Goal: Information Seeking & Learning: Find specific fact

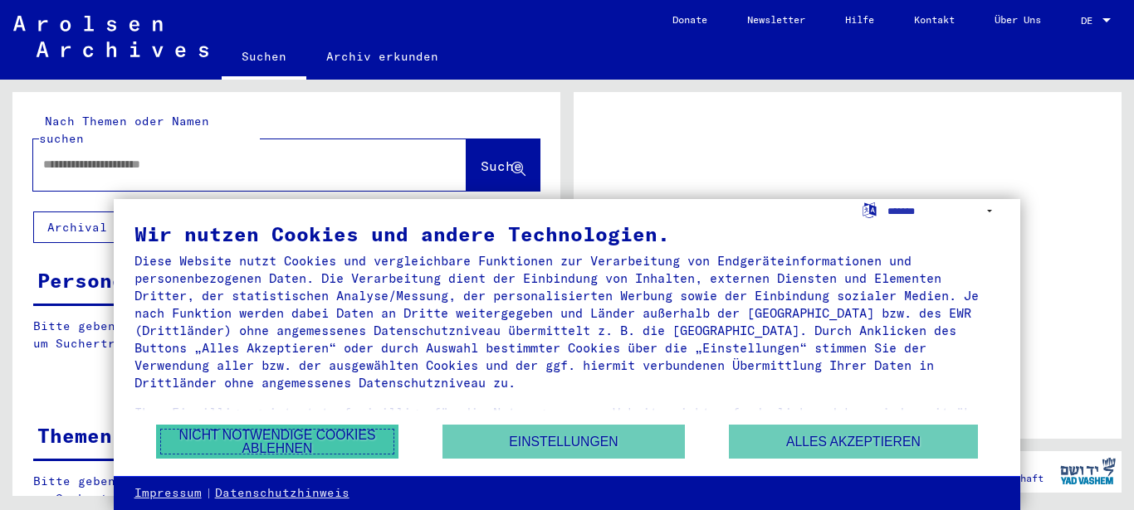
click at [238, 435] on button "Nicht notwendige Cookies ablehnen" at bounding box center [277, 442] width 242 height 34
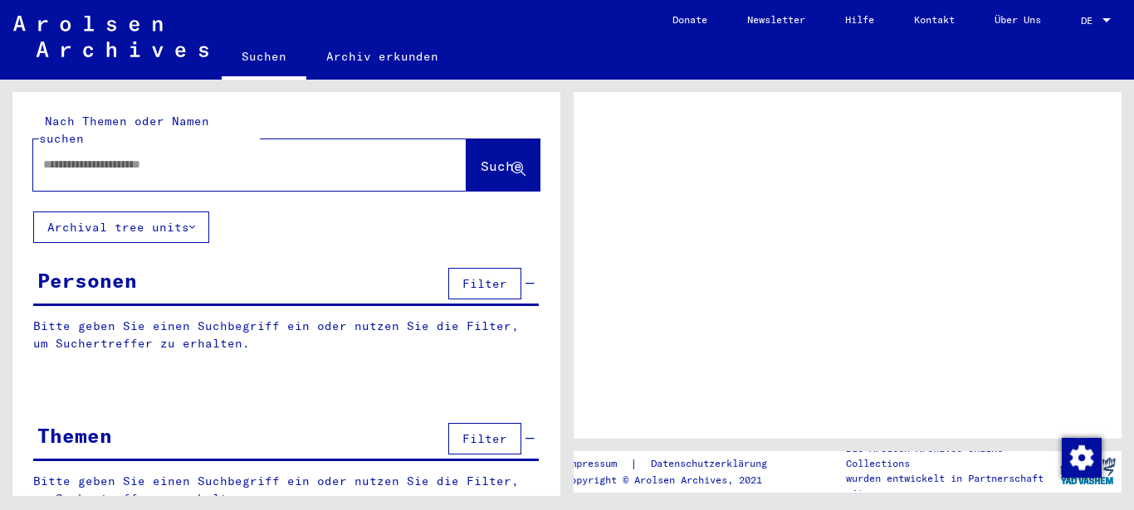
click at [225, 156] on input "text" at bounding box center [234, 164] width 383 height 17
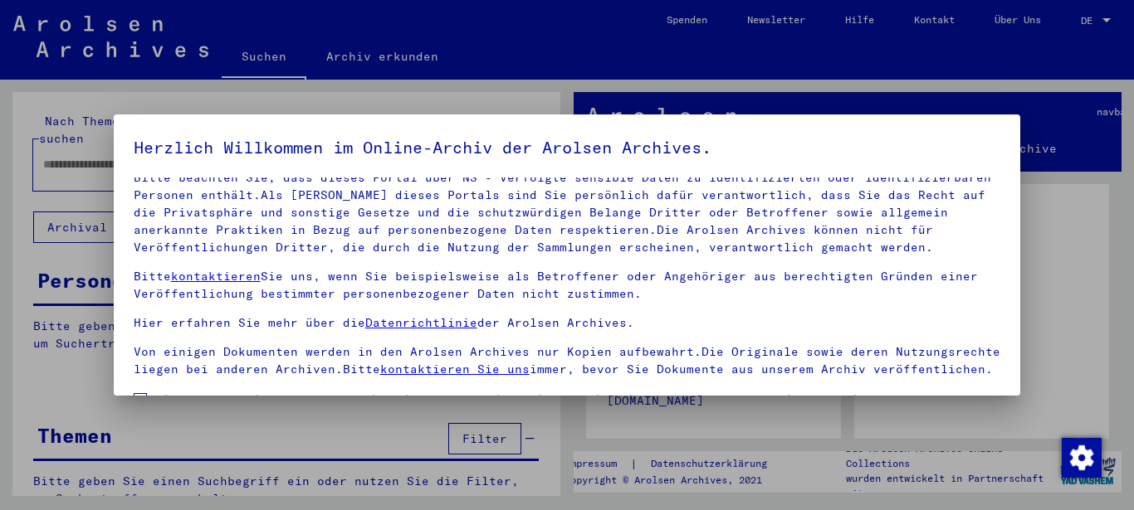
scroll to position [134, 0]
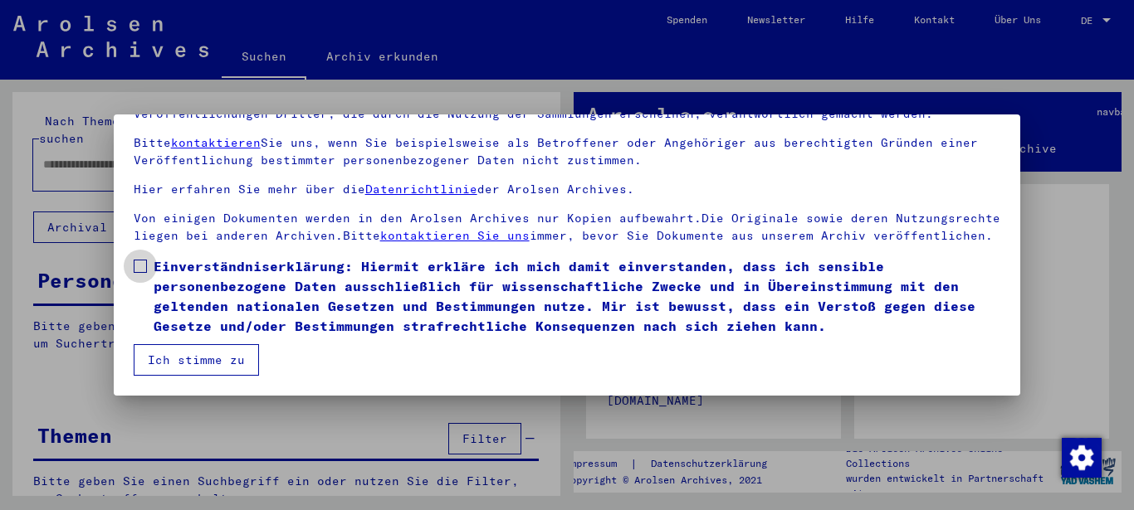
click at [138, 266] on span at bounding box center [140, 266] width 13 height 13
click at [181, 359] on button "Ich stimme zu" at bounding box center [196, 360] width 125 height 32
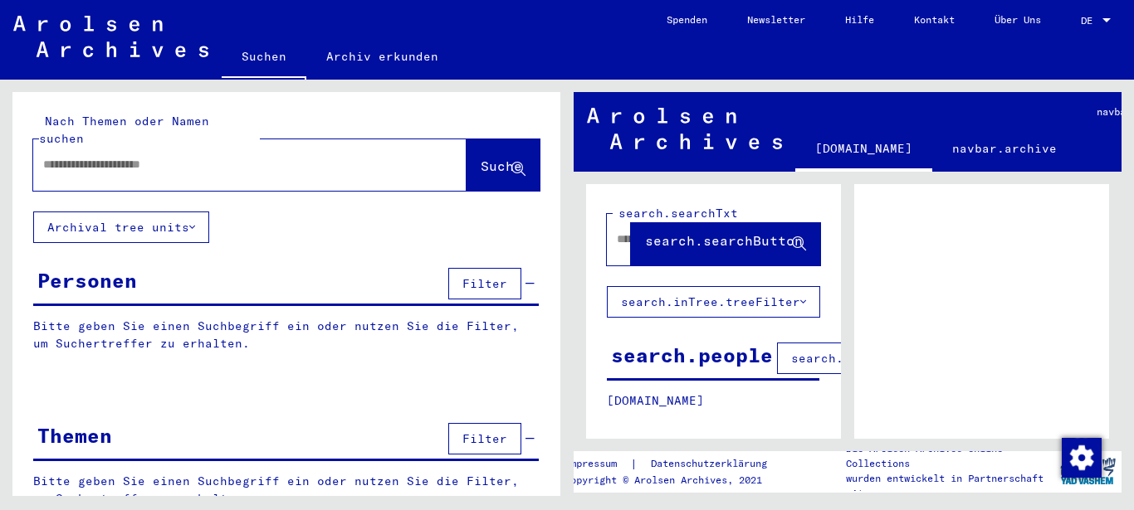
click at [234, 156] on input "text" at bounding box center [234, 164] width 383 height 17
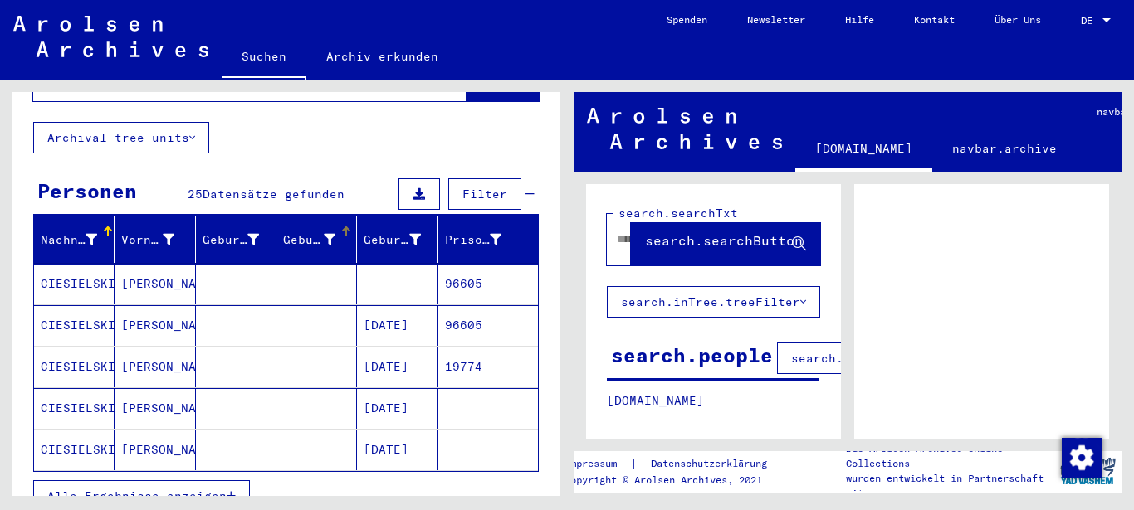
scroll to position [179, 0]
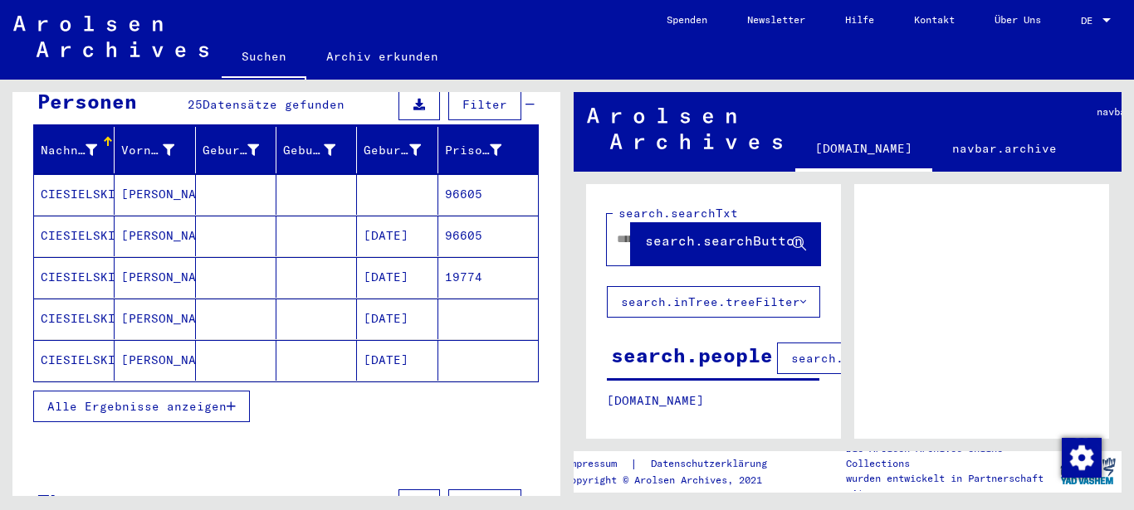
click at [139, 399] on span "Alle Ergebnisse anzeigen" at bounding box center [136, 406] width 179 height 15
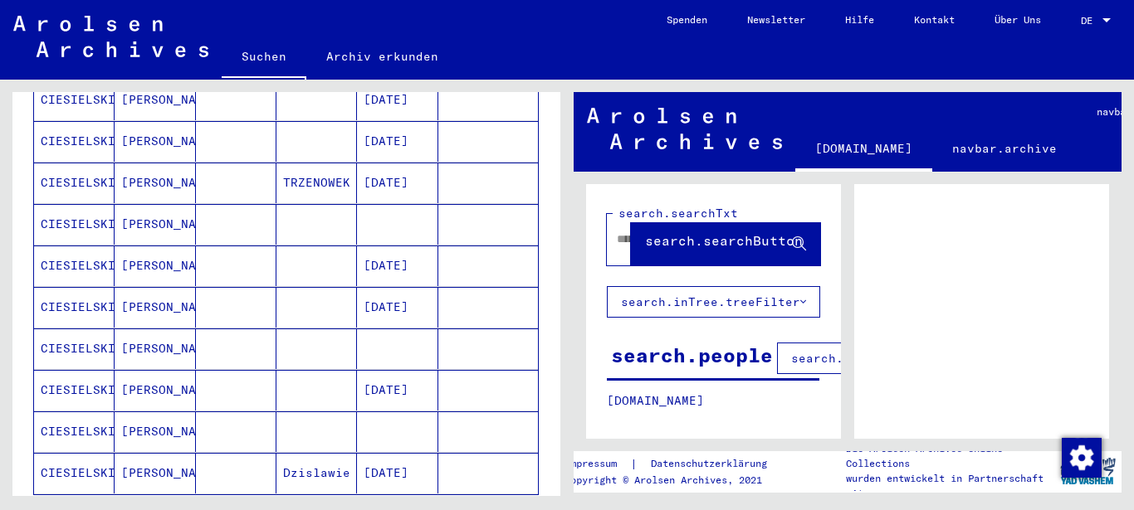
scroll to position [986, 0]
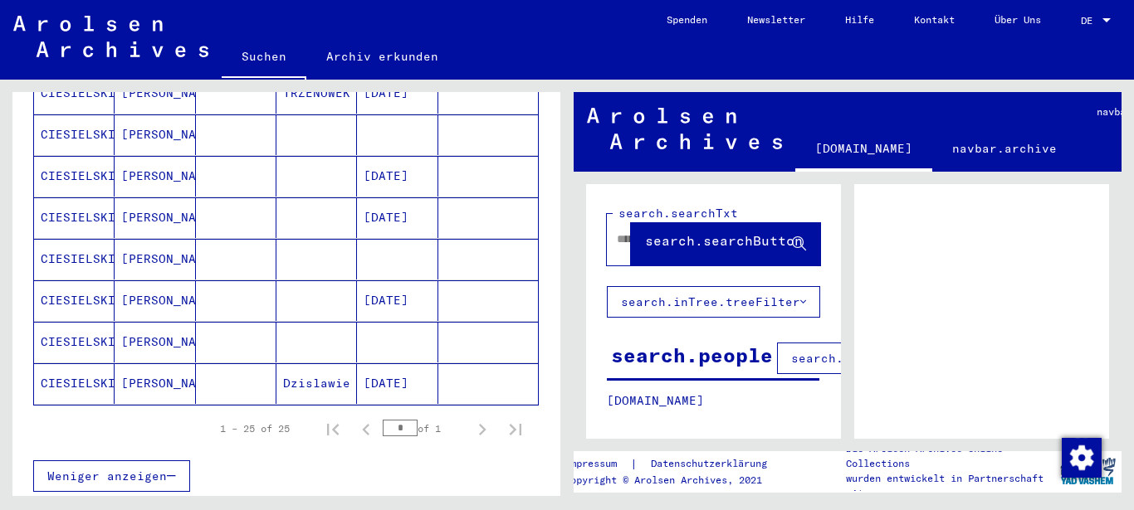
click at [412, 325] on mat-cell at bounding box center [397, 342] width 81 height 41
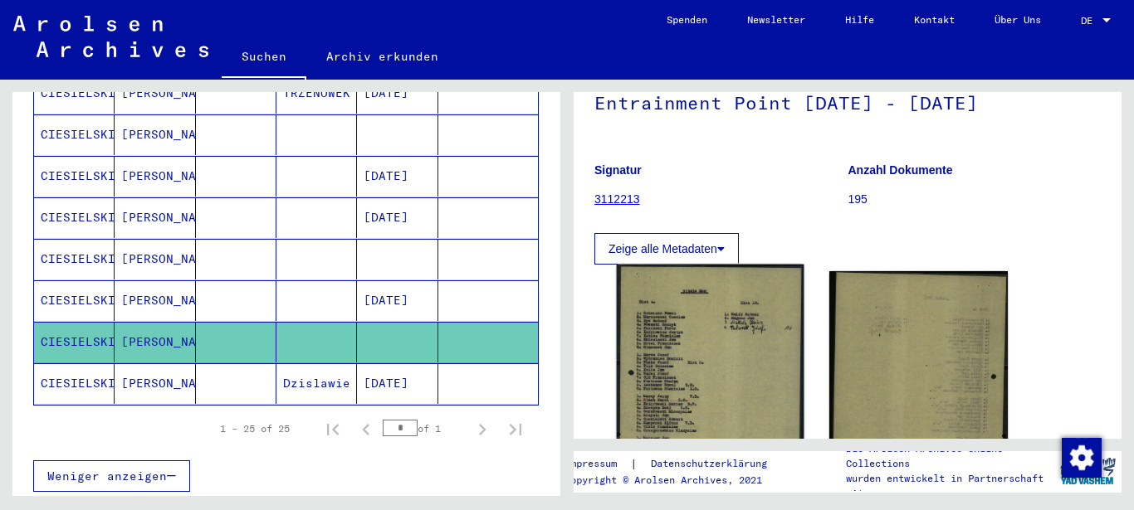
scroll to position [179, 0]
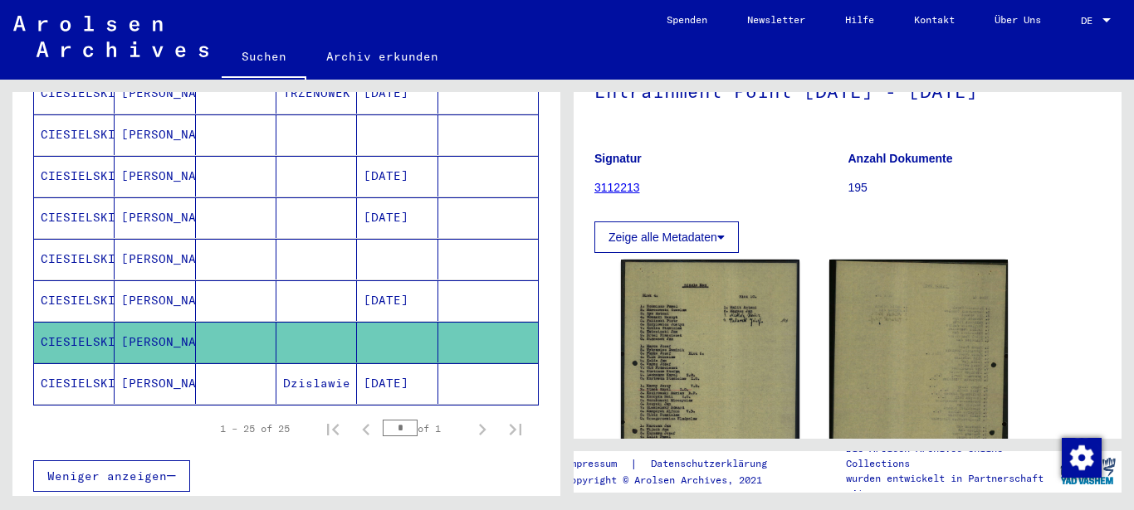
click at [361, 239] on mat-cell at bounding box center [397, 259] width 81 height 41
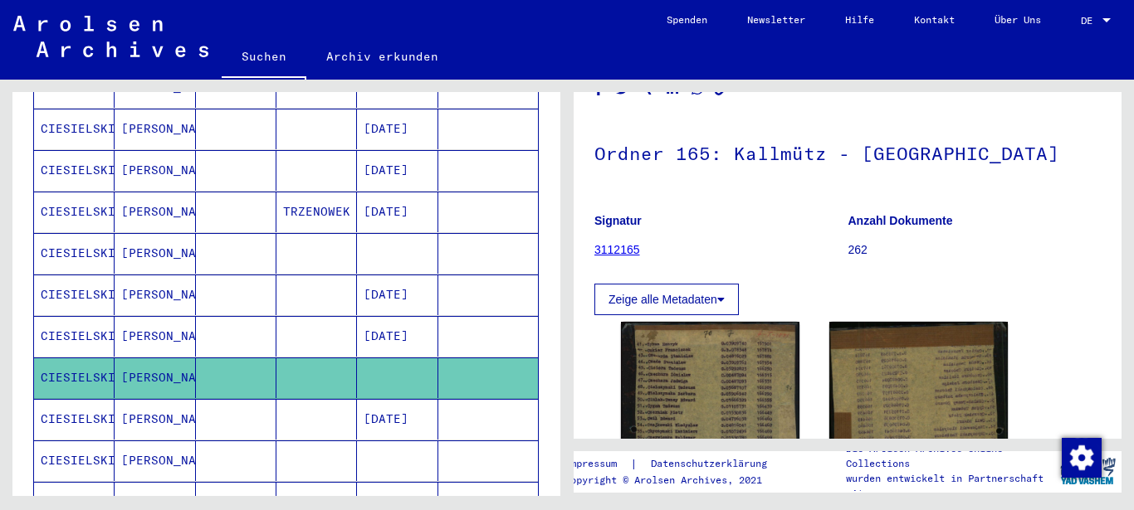
scroll to position [807, 0]
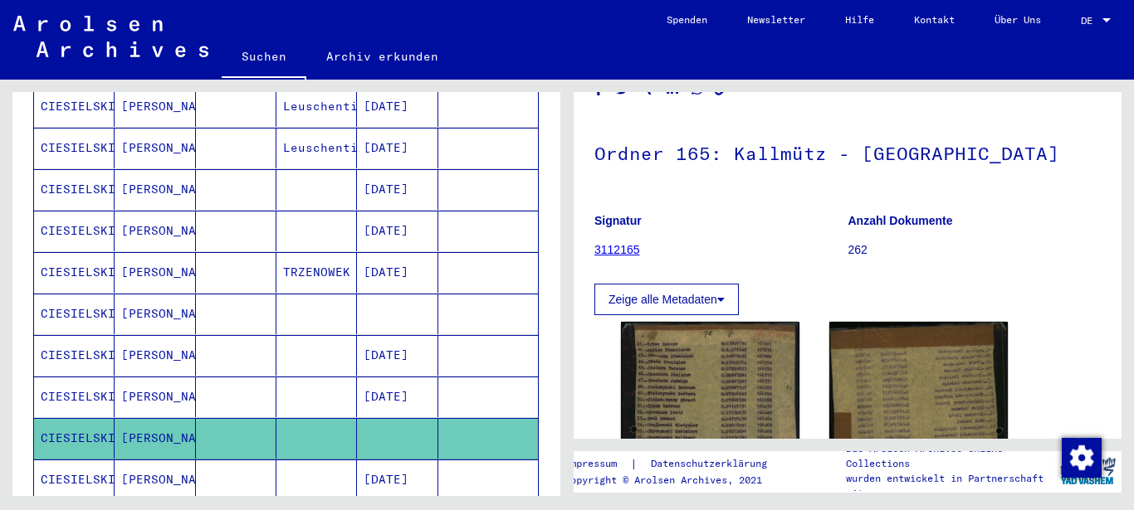
click at [372, 295] on mat-cell at bounding box center [397, 314] width 81 height 41
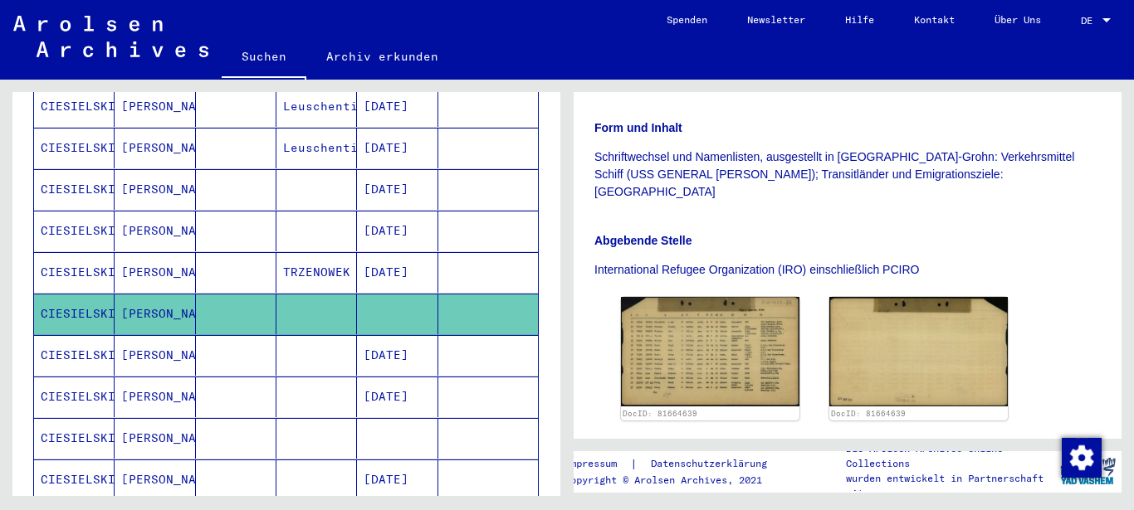
scroll to position [359, 0]
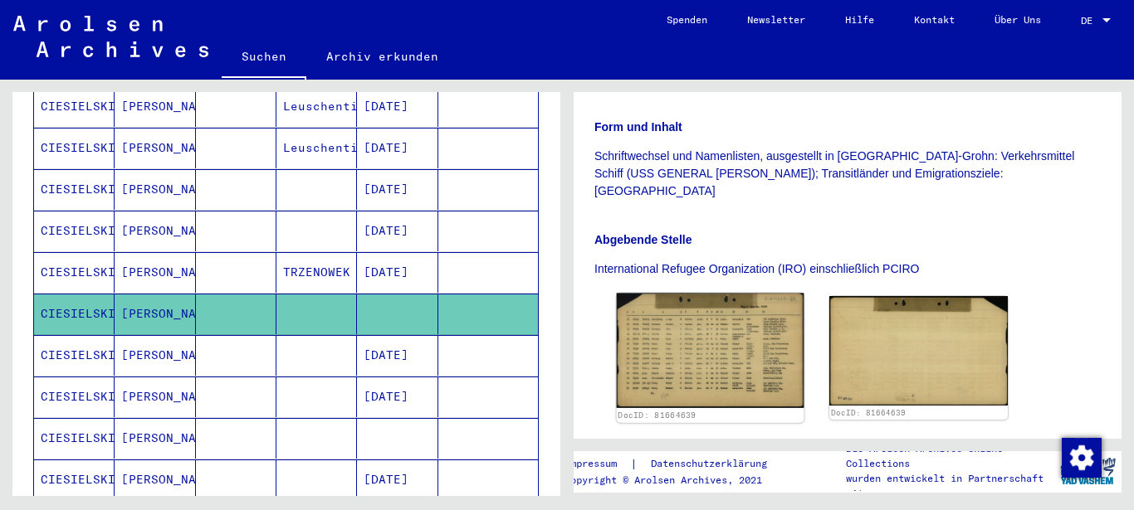
click at [674, 294] on img at bounding box center [711, 351] width 188 height 115
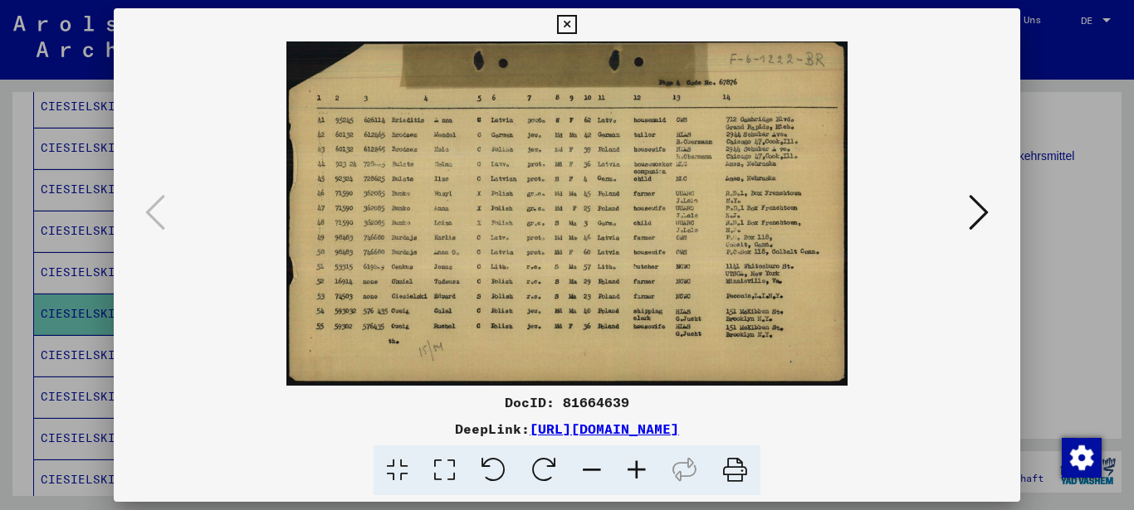
click at [577, 235] on img at bounding box center [567, 214] width 794 height 344
click at [576, 26] on icon at bounding box center [566, 25] width 19 height 20
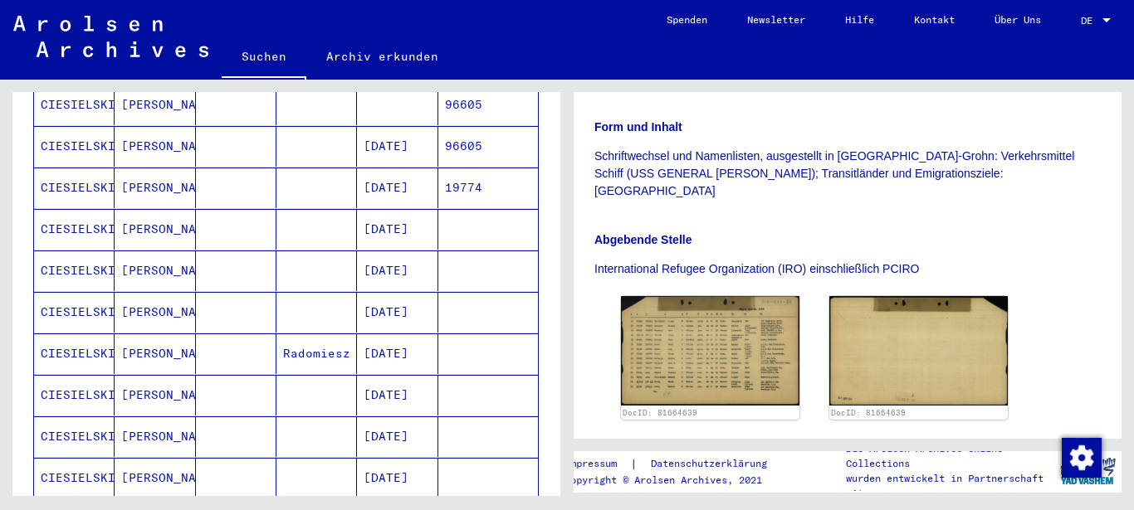
scroll to position [179, 0]
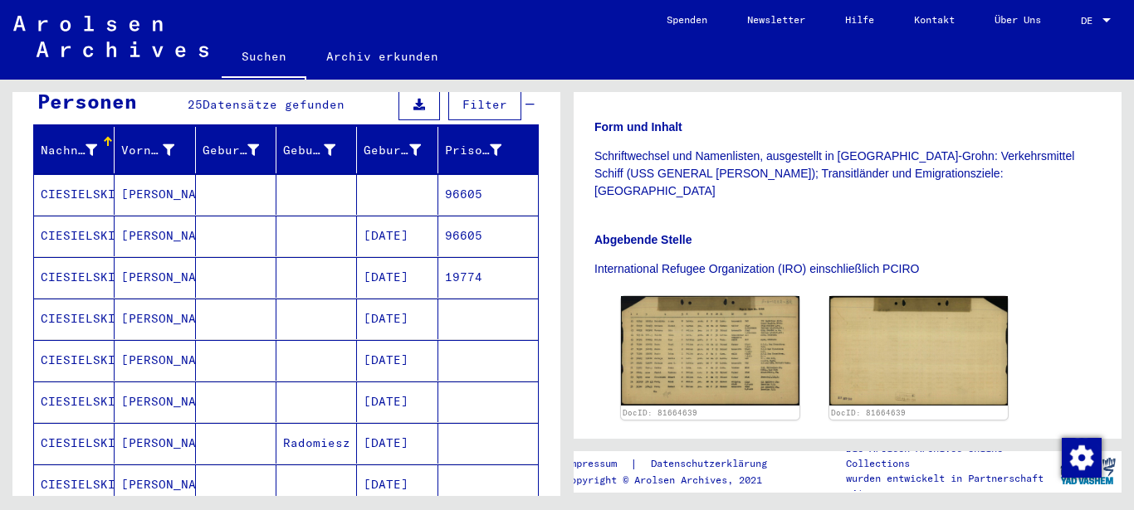
click at [315, 174] on mat-cell at bounding box center [316, 194] width 81 height 41
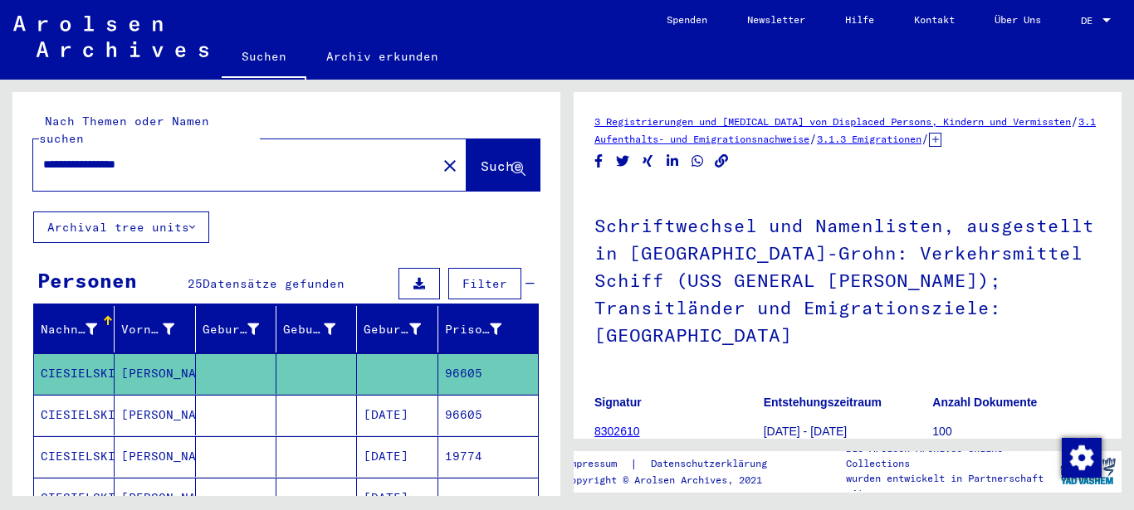
click at [213, 159] on div "**********" at bounding box center [229, 164] width 393 height 37
click at [214, 157] on div "**********" at bounding box center [229, 164] width 393 height 37
click at [212, 156] on input "**********" at bounding box center [234, 164] width 383 height 17
click at [209, 156] on input "**********" at bounding box center [234, 164] width 383 height 17
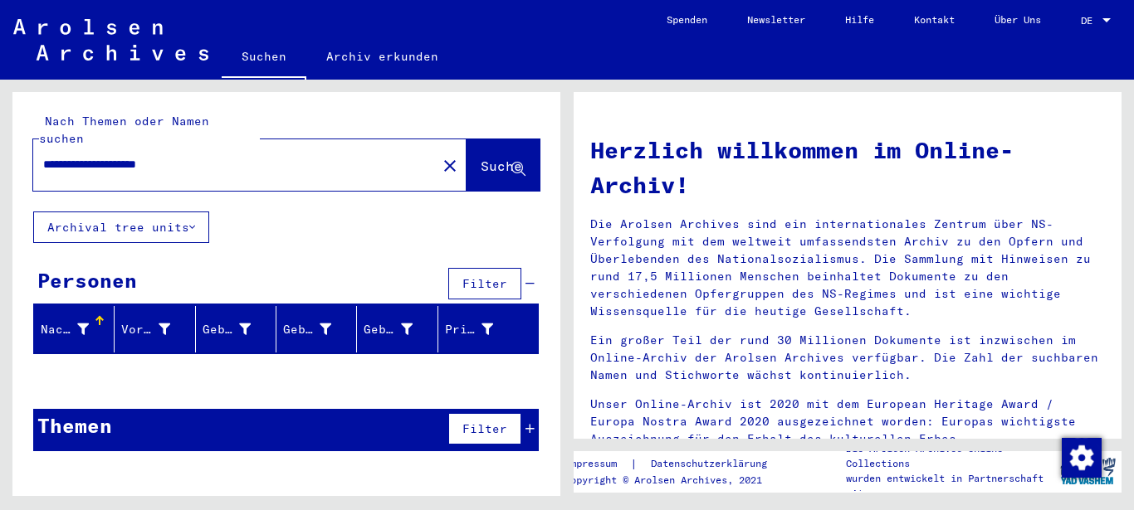
click at [320, 156] on input "**********" at bounding box center [230, 164] width 374 height 17
type input "**********"
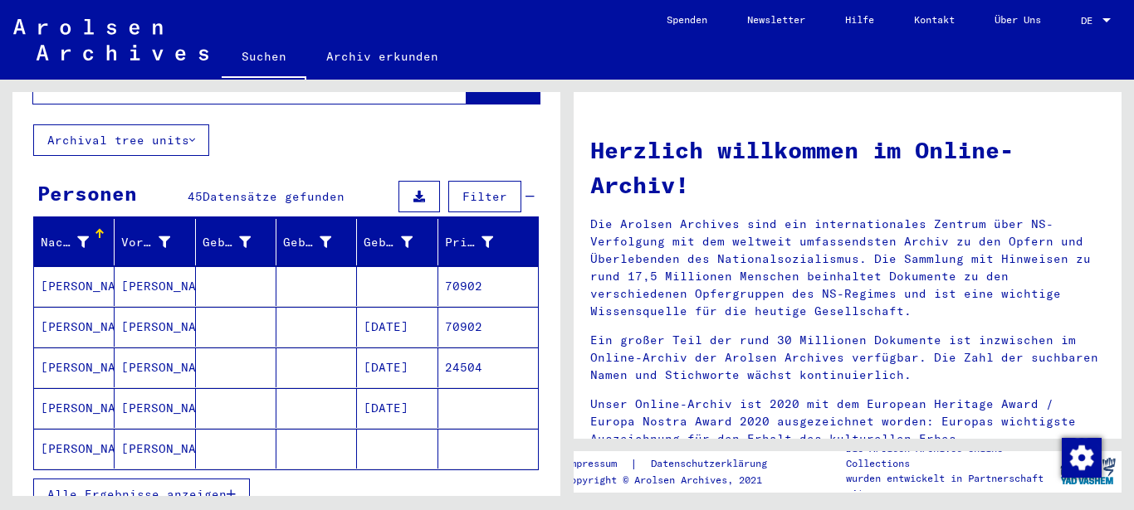
scroll to position [90, 0]
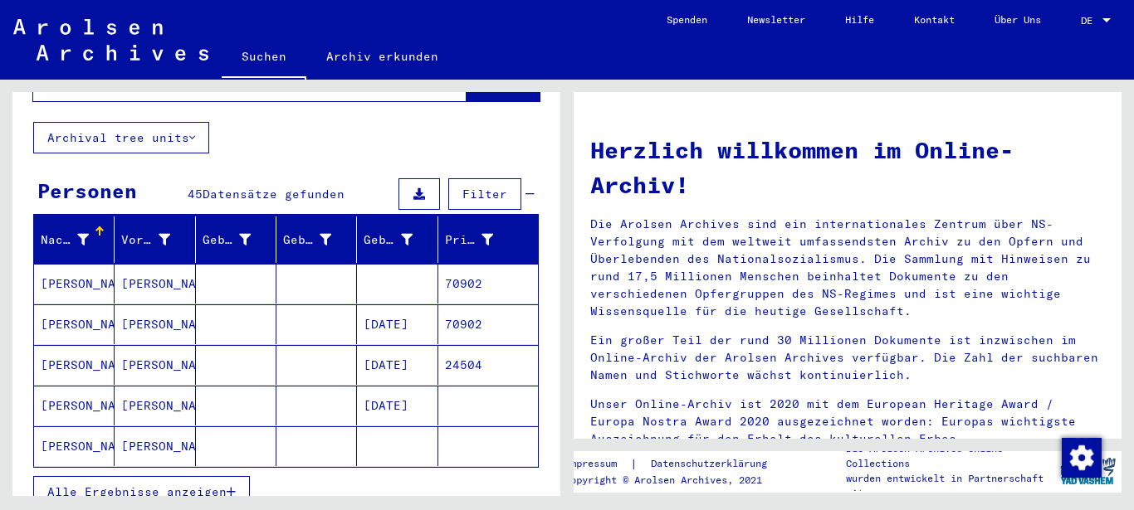
click at [297, 436] on mat-cell at bounding box center [316, 447] width 81 height 40
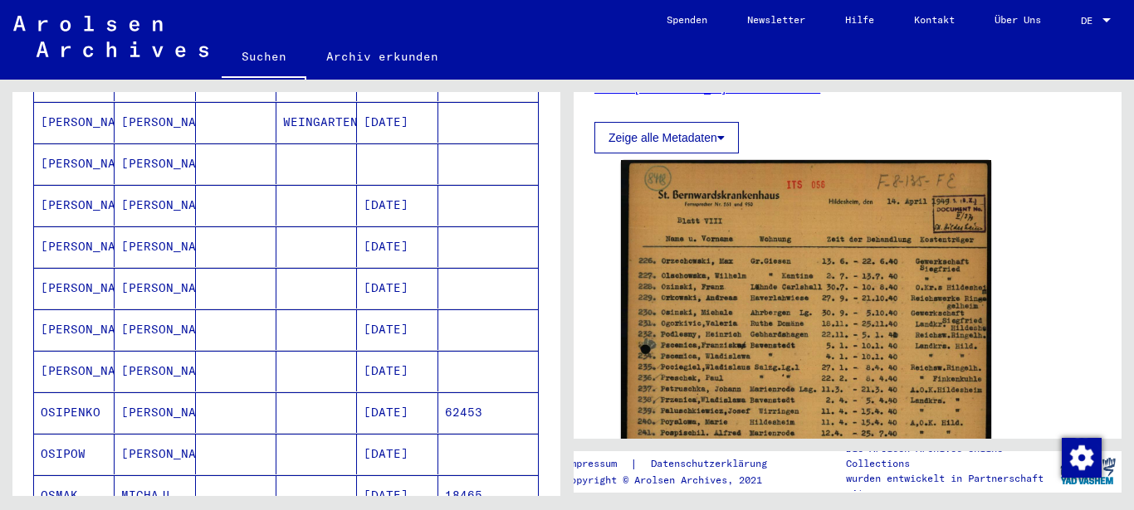
scroll to position [448, 0]
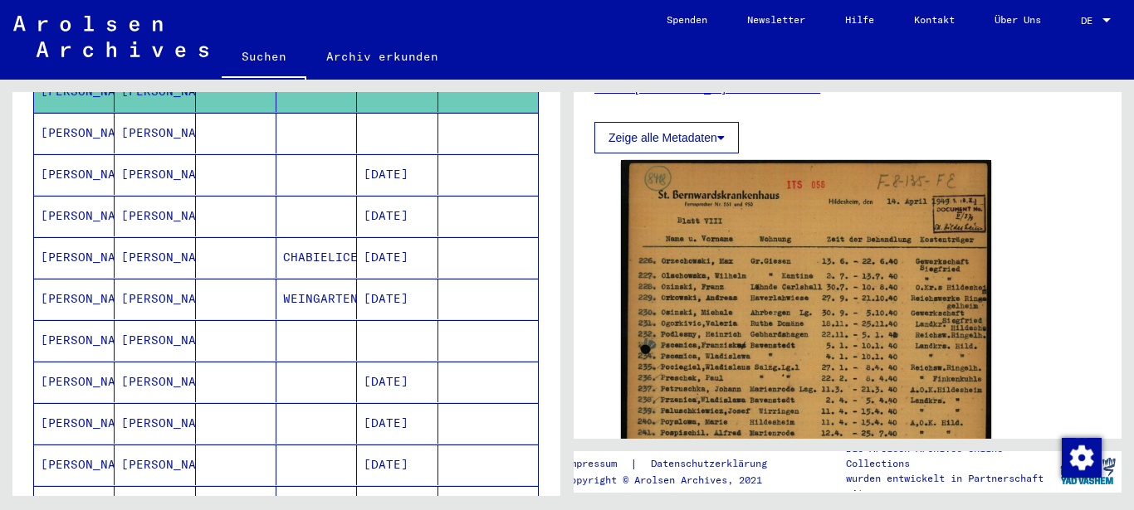
click at [459, 321] on mat-cell at bounding box center [488, 340] width 100 height 41
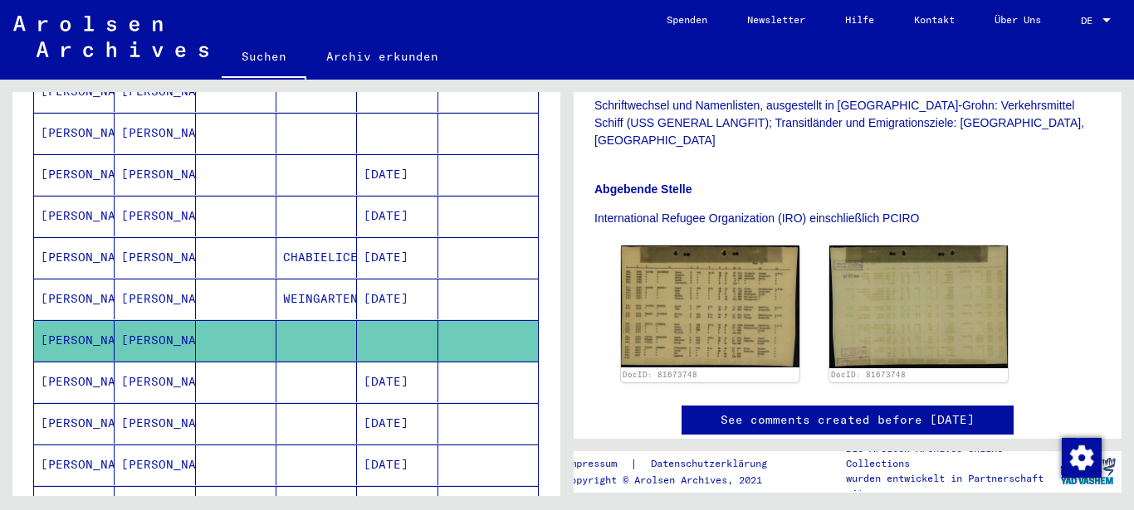
scroll to position [437, 0]
